Goal: Task Accomplishment & Management: Manage account settings

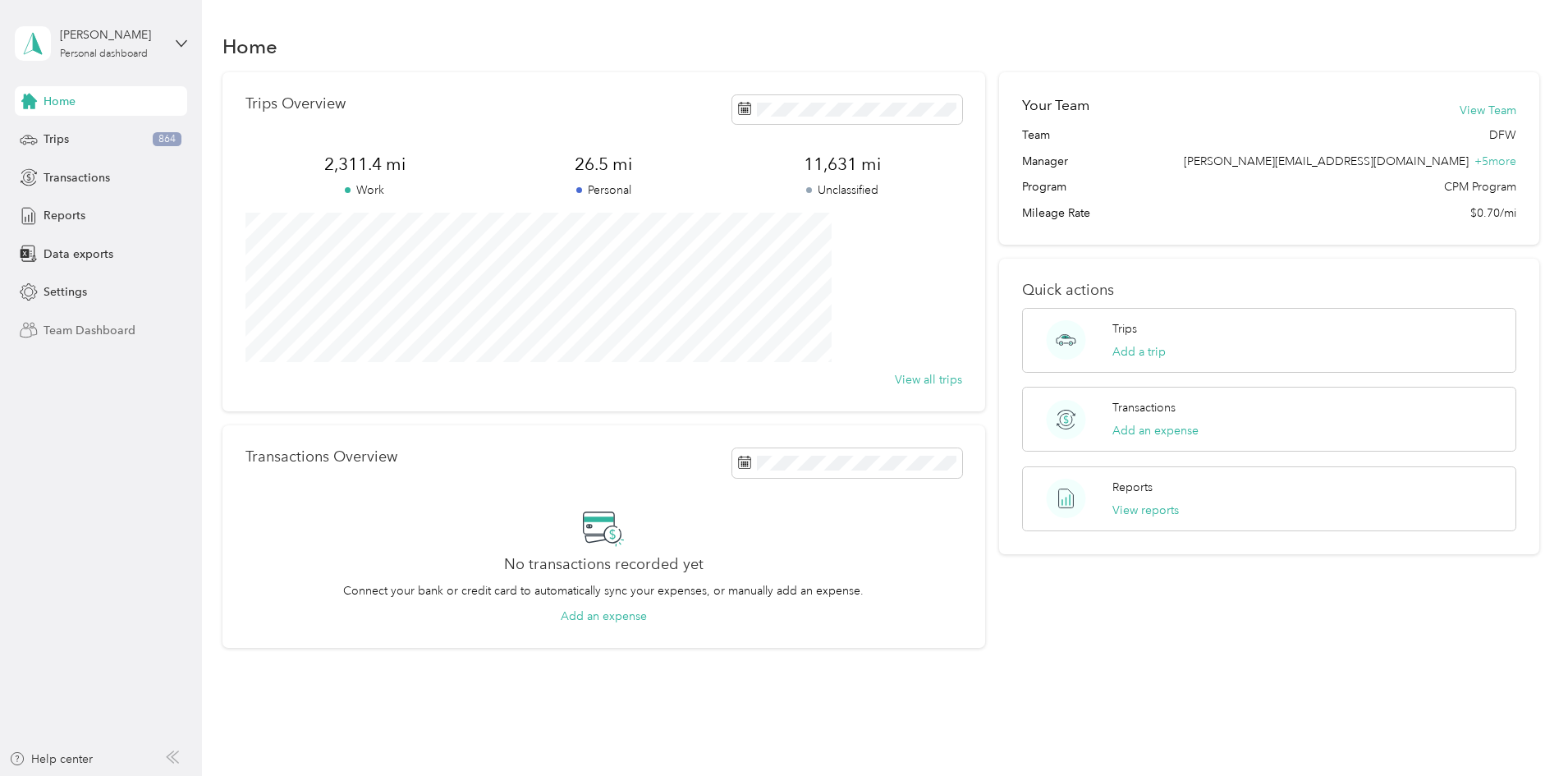
click at [69, 339] on div "Team Dashboard" at bounding box center [101, 329] width 172 height 29
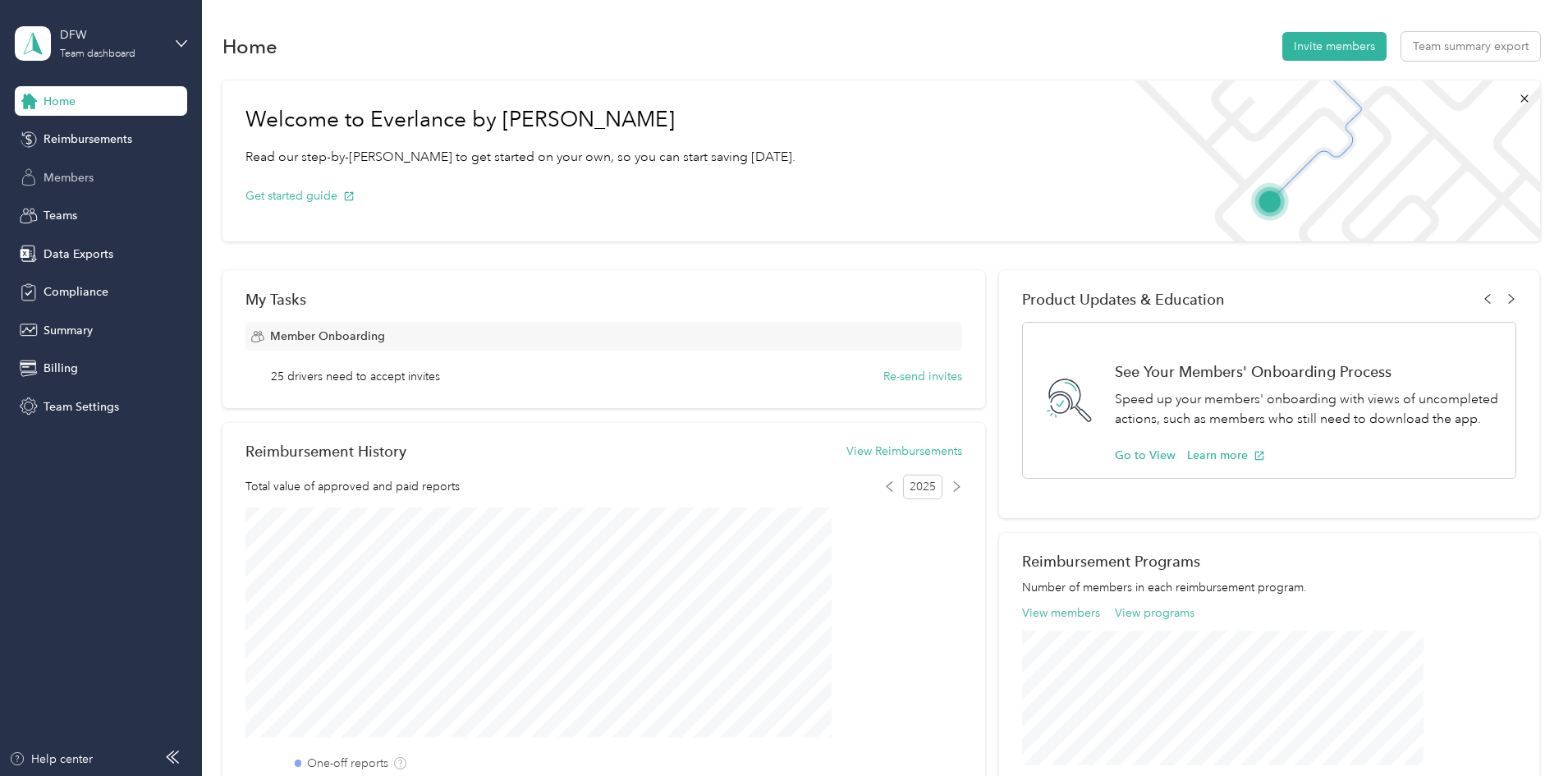
click at [58, 169] on span "Members" at bounding box center [68, 178] width 50 height 17
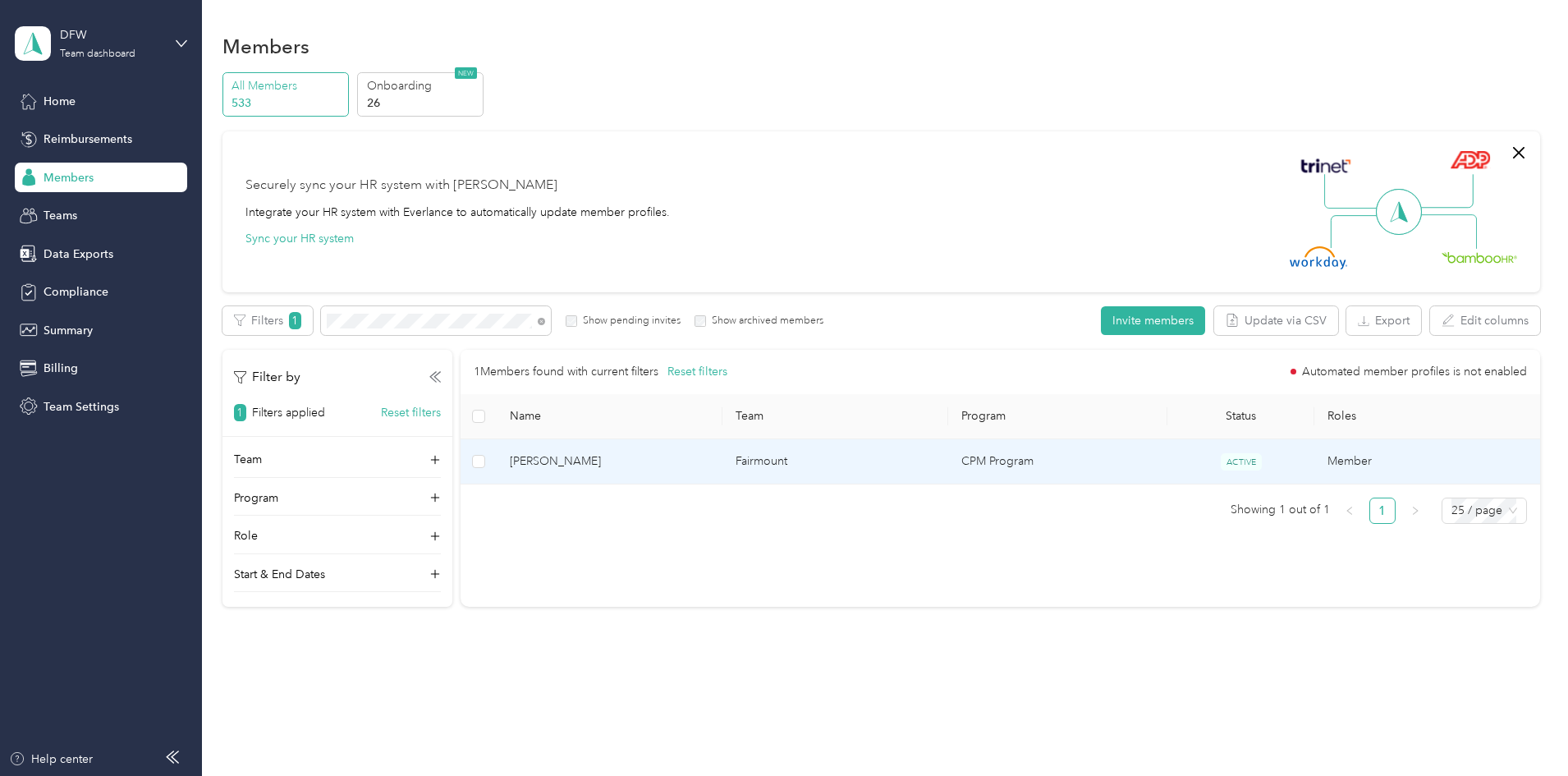
click at [790, 463] on td "Fairmount" at bounding box center [835, 462] width 226 height 45
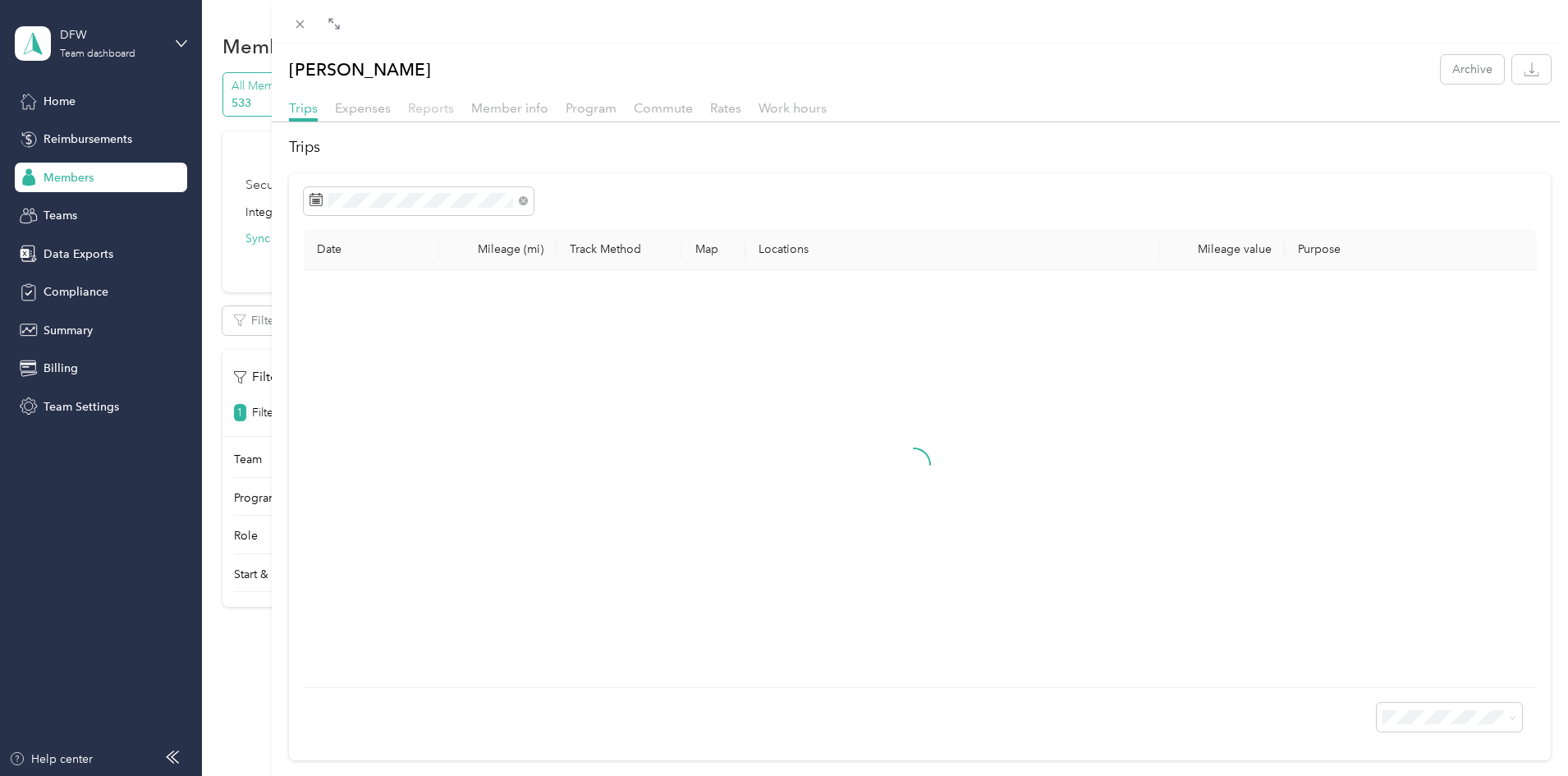
click at [418, 112] on span "Reports" at bounding box center [431, 107] width 46 height 16
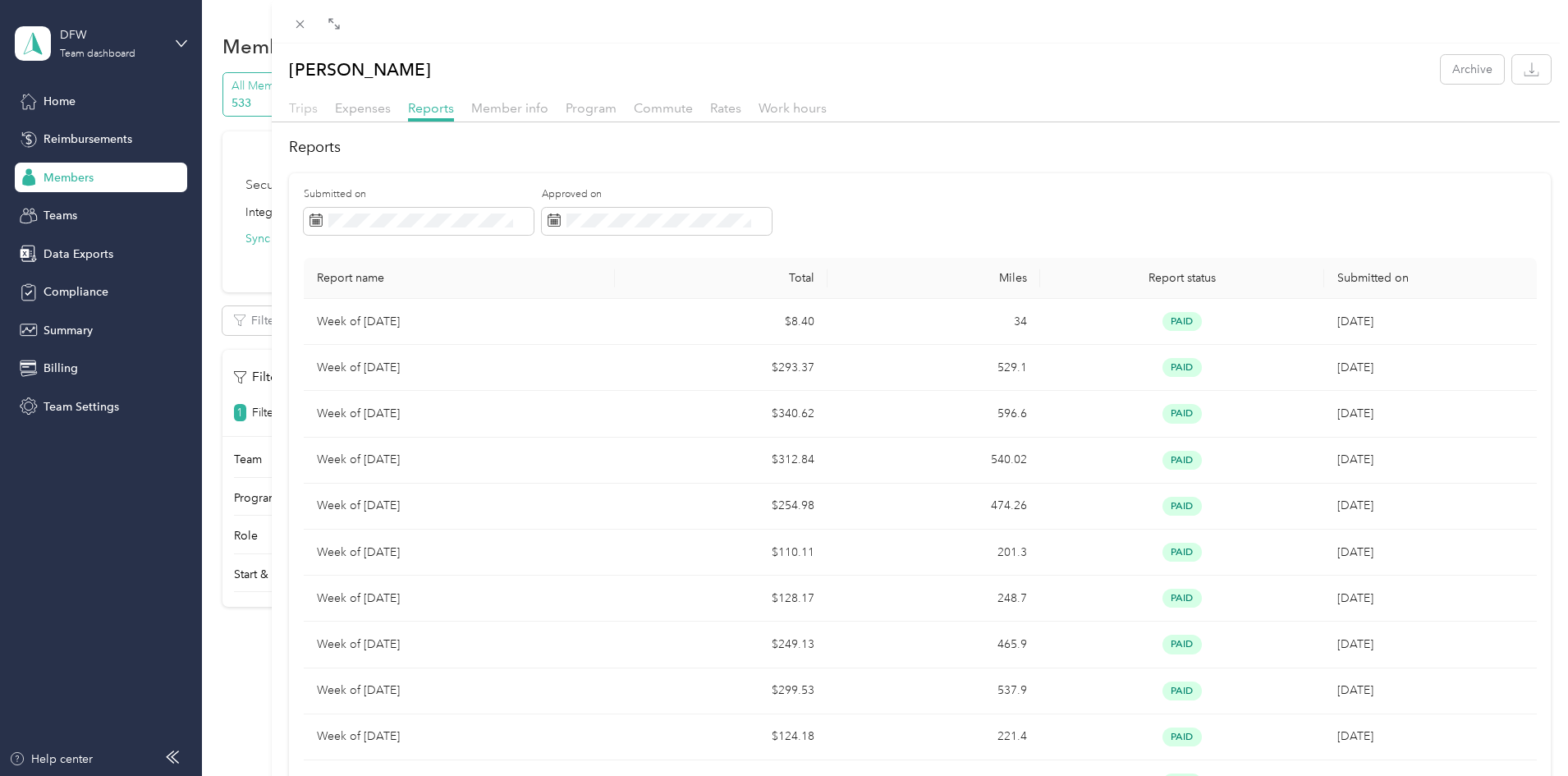
click at [304, 110] on span "Trips" at bounding box center [303, 107] width 29 height 16
